Goal: Transaction & Acquisition: Download file/media

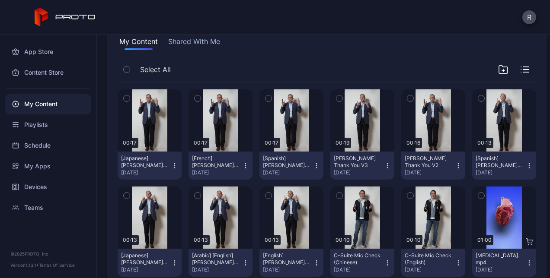
scroll to position [84, 0]
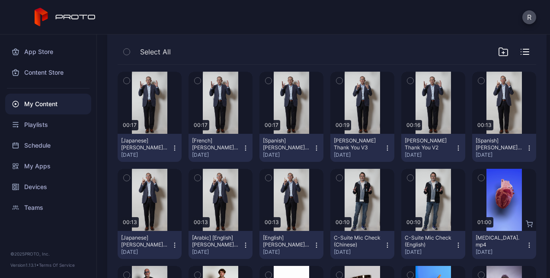
click at [458, 148] on icon "button" at bounding box center [458, 148] width 0 height 0
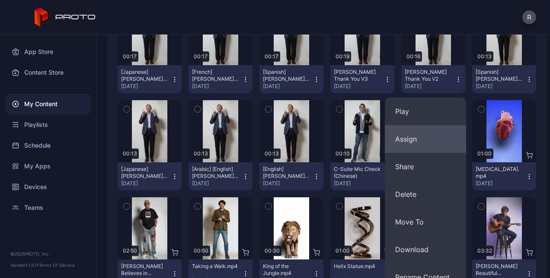
scroll to position [153, 0]
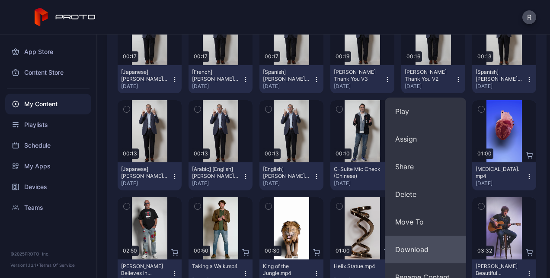
click at [419, 249] on button "Download" at bounding box center [425, 250] width 81 height 28
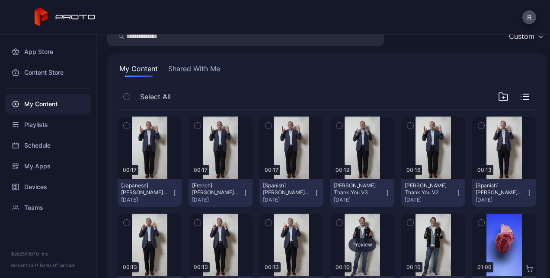
scroll to position [40, 0]
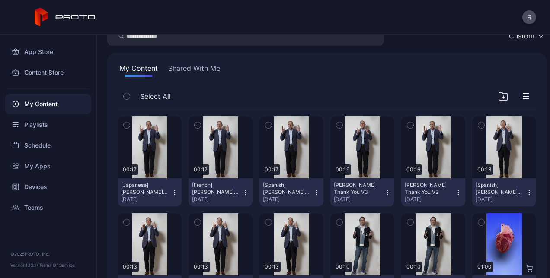
click at [313, 189] on icon "button" at bounding box center [316, 192] width 7 height 7
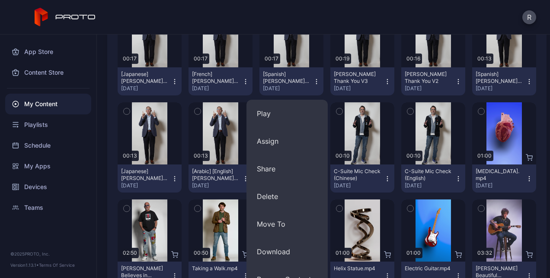
scroll to position [157, 0]
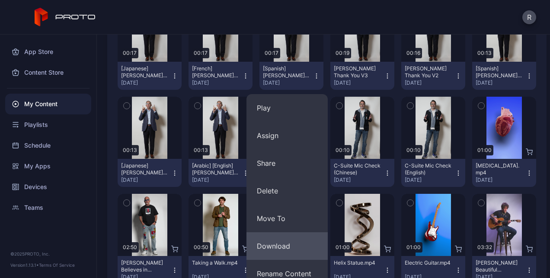
click at [282, 239] on button "Download" at bounding box center [286, 247] width 81 height 28
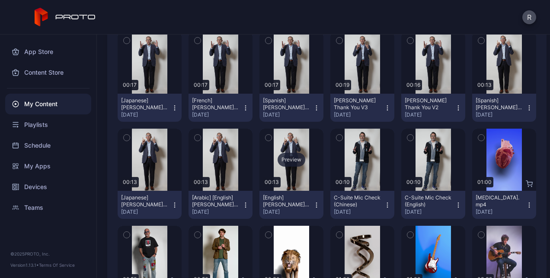
scroll to position [124, 0]
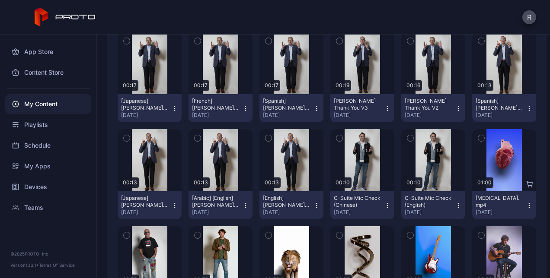
click at [242, 107] on icon "button" at bounding box center [245, 108] width 7 height 7
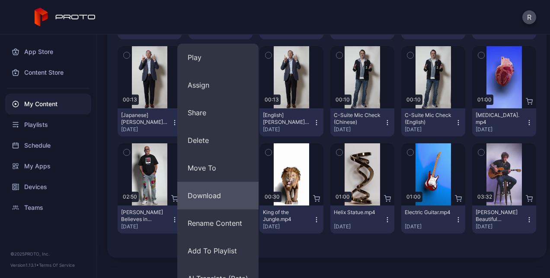
click at [218, 199] on button "Download" at bounding box center [217, 196] width 81 height 28
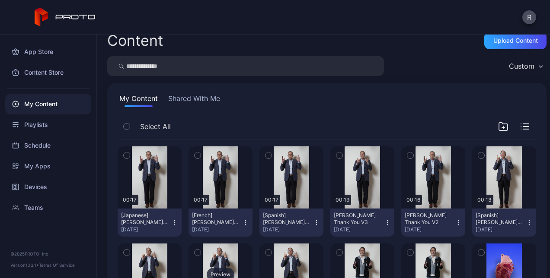
scroll to position [6, 0]
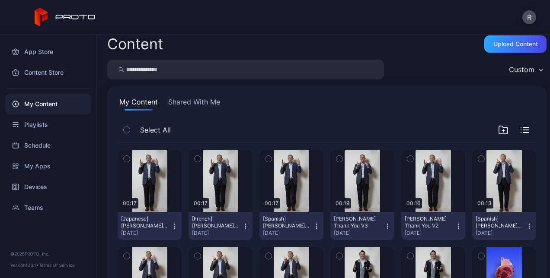
click at [174, 224] on icon "button" at bounding box center [174, 224] width 0 height 0
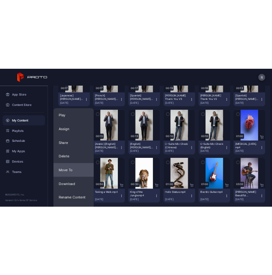
scroll to position [170, 0]
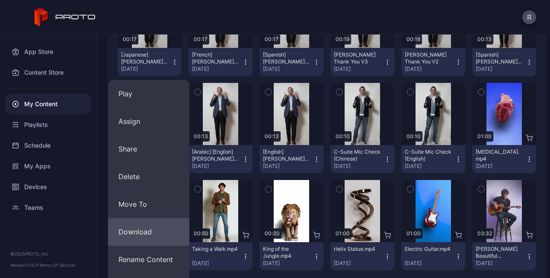
click at [144, 226] on button "Download" at bounding box center [148, 232] width 81 height 28
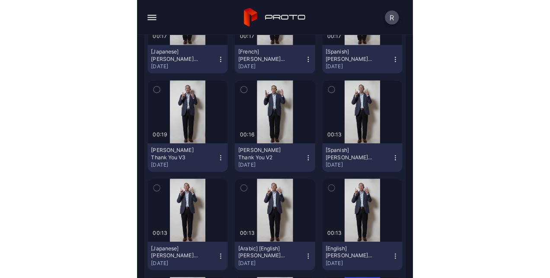
scroll to position [0, 0]
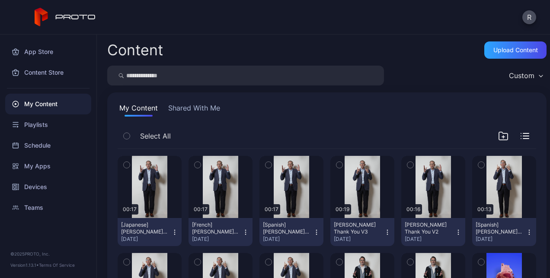
click at [199, 163] on icon "button" at bounding box center [198, 165] width 6 height 10
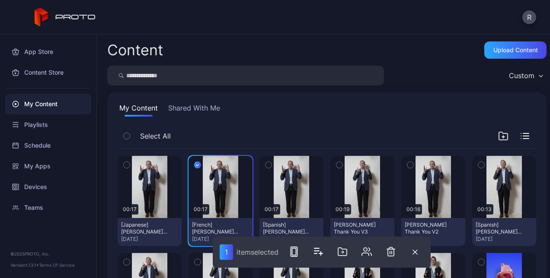
click at [198, 168] on icon "button" at bounding box center [197, 165] width 7 height 10
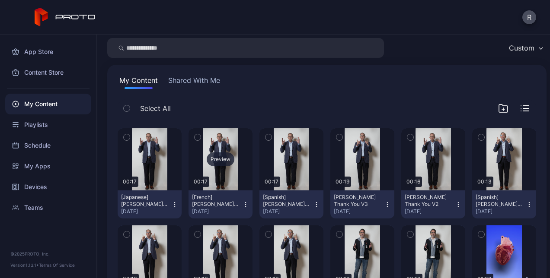
scroll to position [29, 0]
